Goal: Task Accomplishment & Management: Manage account settings

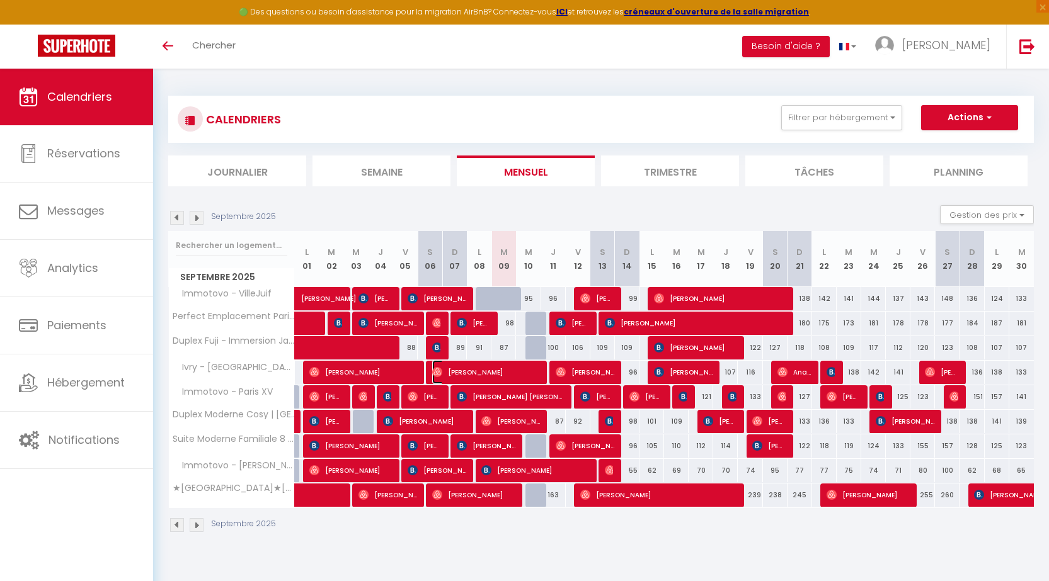
click at [486, 375] on span "[PERSON_NAME]" at bounding box center [486, 372] width 109 height 24
select select "OK"
select select "0"
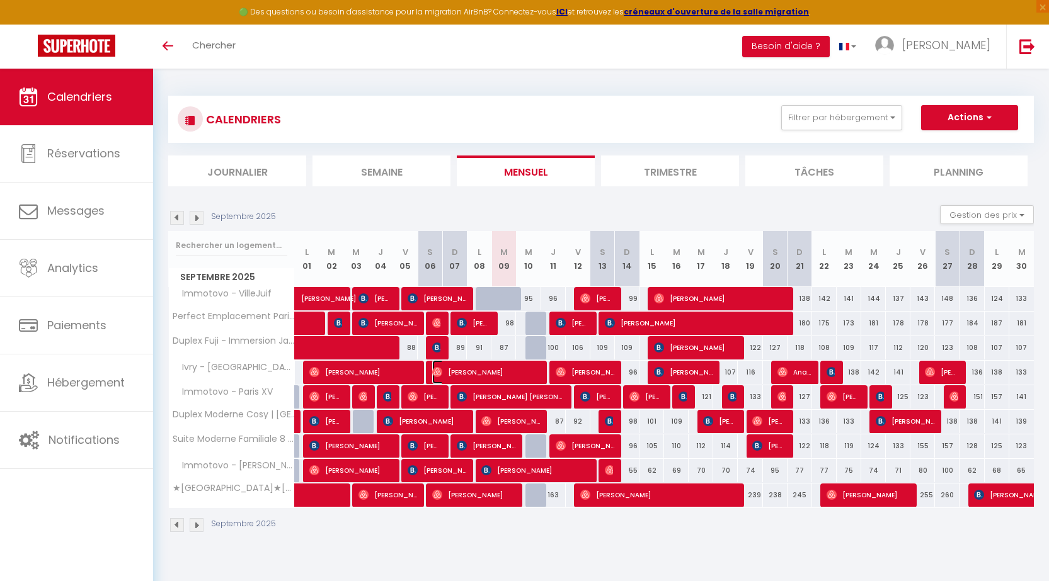
select select "1"
select select
